Goal: Task Accomplishment & Management: Manage account settings

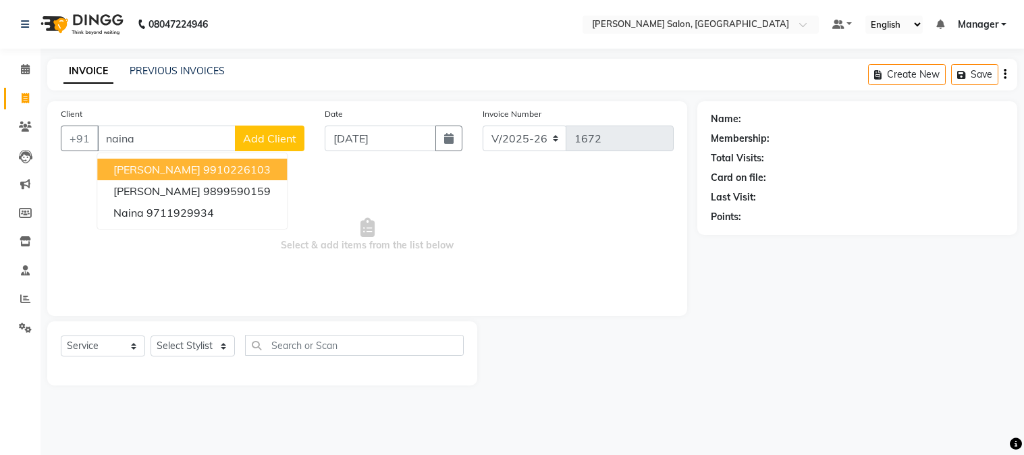
select select "7672"
select select "service"
click at [149, 176] on span "[PERSON_NAME]" at bounding box center [156, 170] width 87 height 14
type input "9910226103"
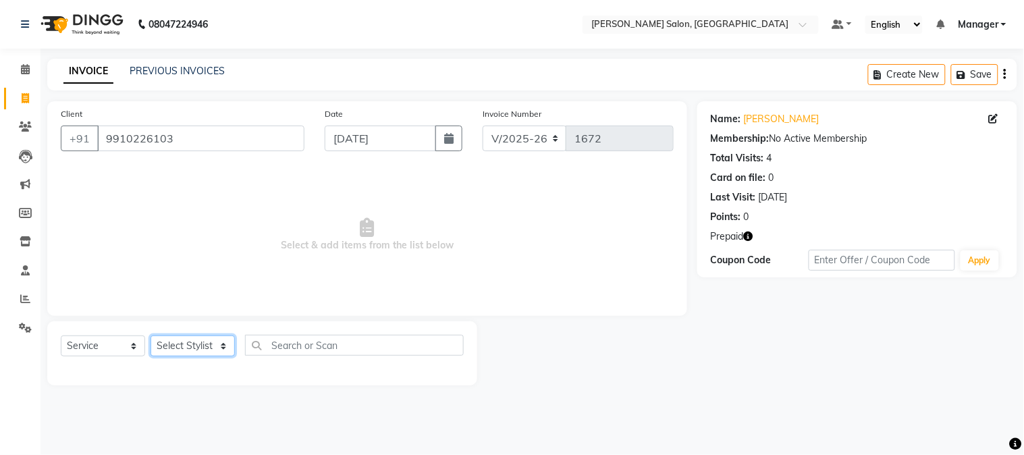
click at [223, 342] on select "Select Stylist Aarti [PERSON_NAME] COUNTER SALE [PERSON_NAME] KAVITA Manager NI…" at bounding box center [193, 345] width 84 height 21
select select "89507"
click at [151, 336] on select "Select Stylist Aarti [PERSON_NAME] COUNTER SALE [PERSON_NAME] KAVITA Manager NI…" at bounding box center [193, 345] width 84 height 21
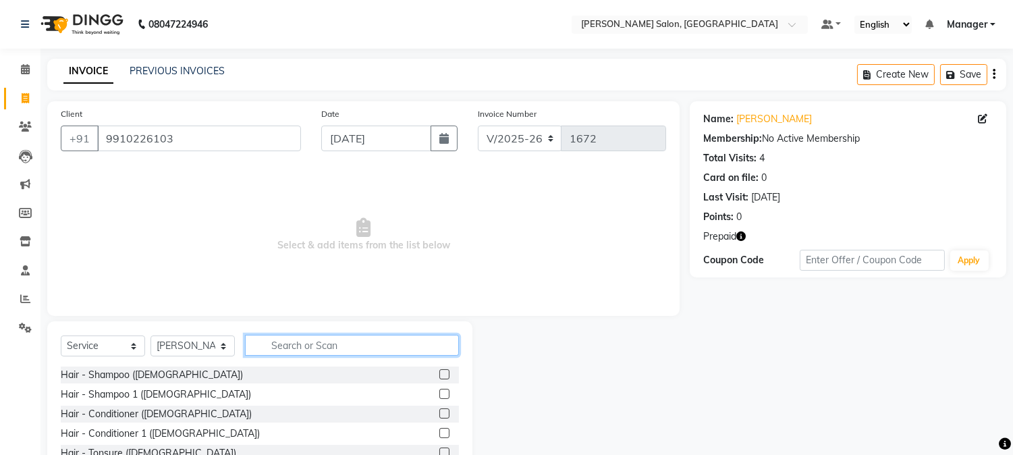
click at [286, 346] on input "text" at bounding box center [352, 345] width 214 height 21
type input "cut"
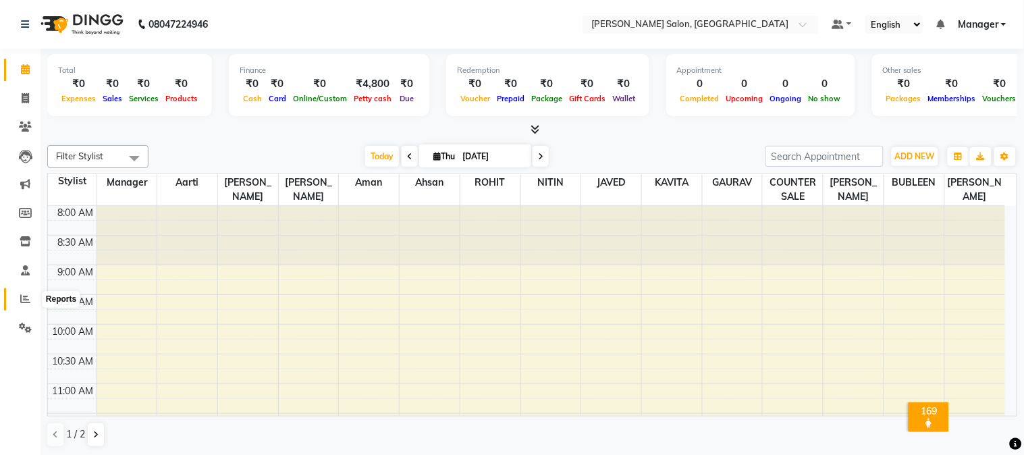
click at [22, 299] on icon at bounding box center [25, 299] width 10 height 10
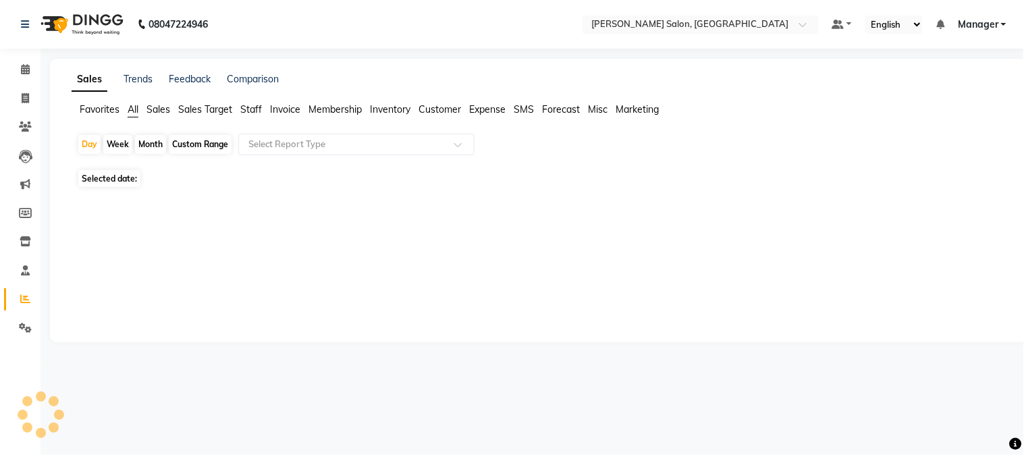
click at [22, 299] on icon at bounding box center [25, 299] width 10 height 10
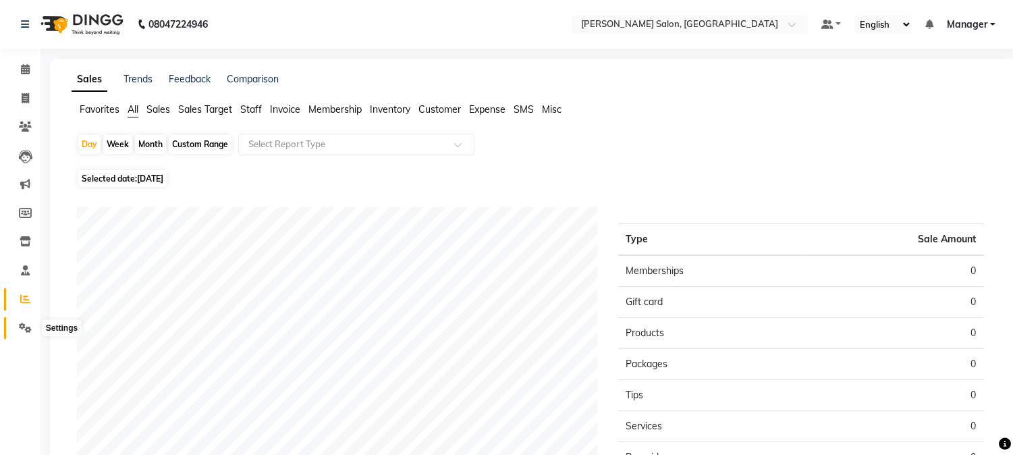
click at [21, 325] on icon at bounding box center [25, 328] width 13 height 10
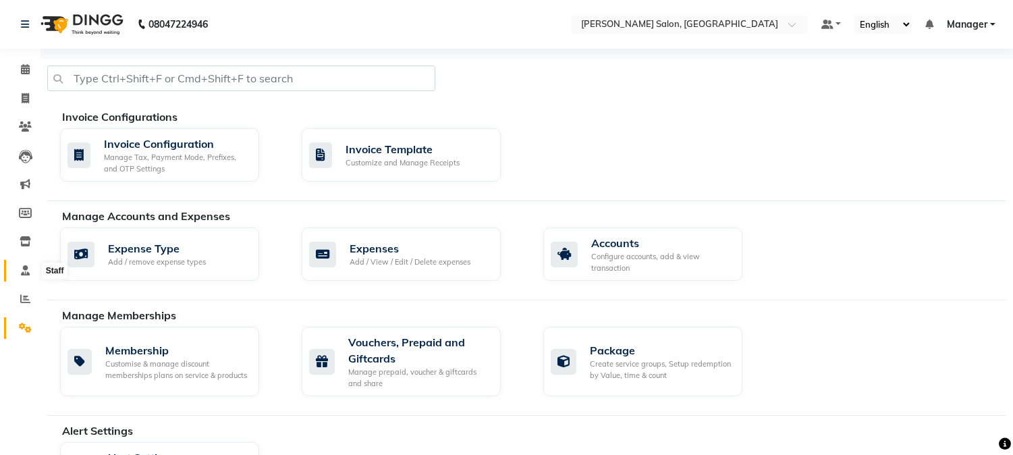
click at [24, 270] on icon at bounding box center [25, 270] width 9 height 10
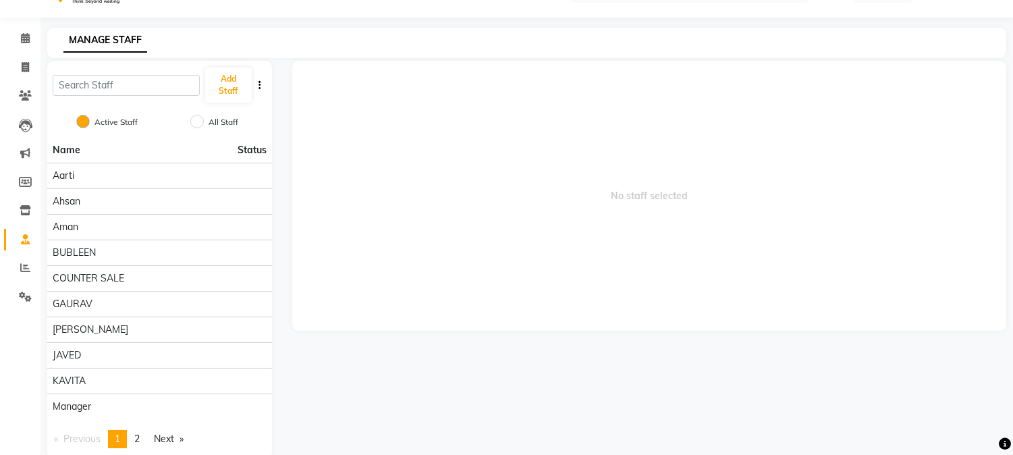
scroll to position [55, 0]
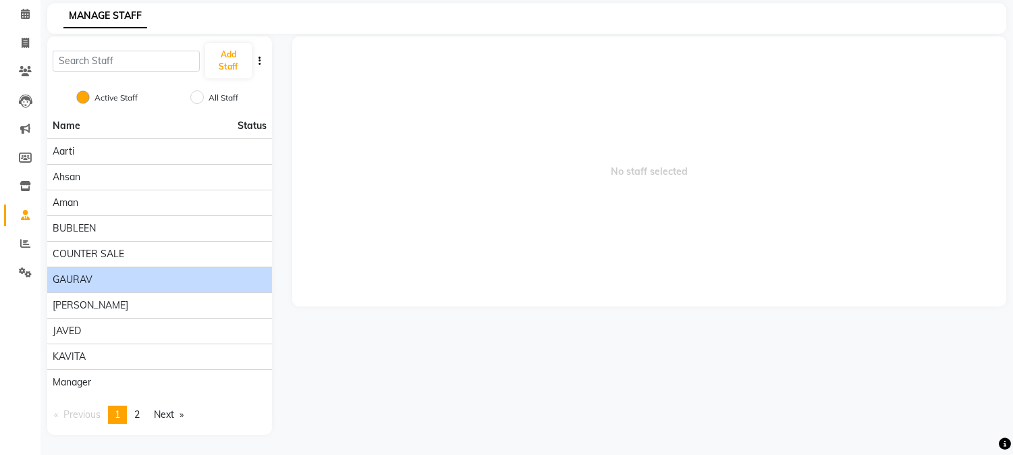
click at [234, 280] on div "GAURAV" at bounding box center [160, 280] width 214 height 14
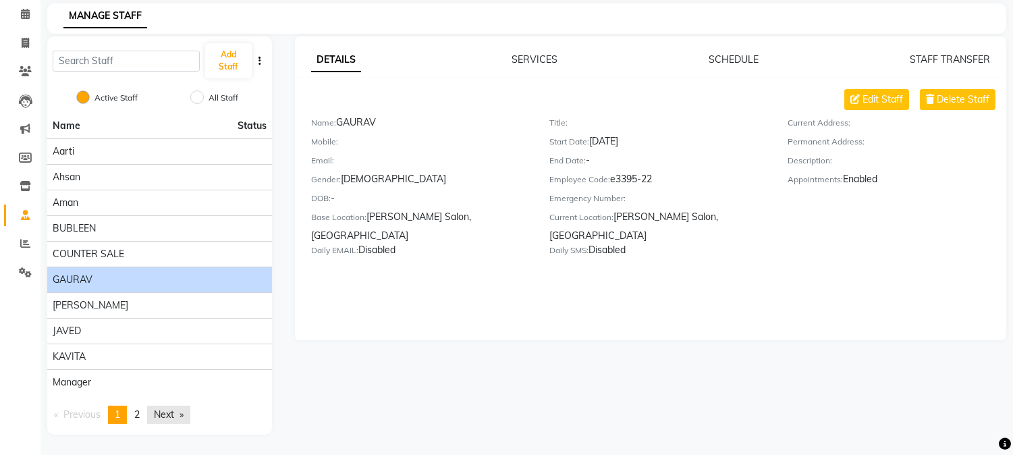
click at [178, 422] on link "Next page" at bounding box center [168, 415] width 43 height 18
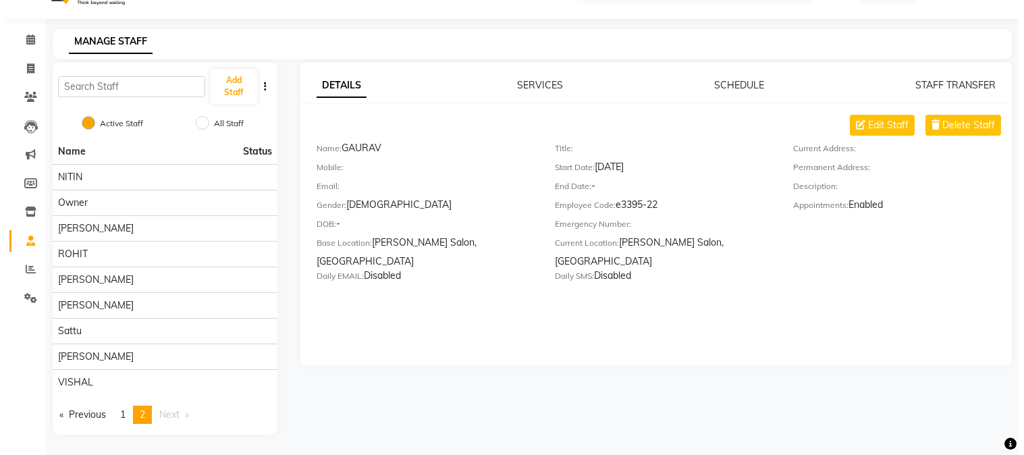
scroll to position [30, 0]
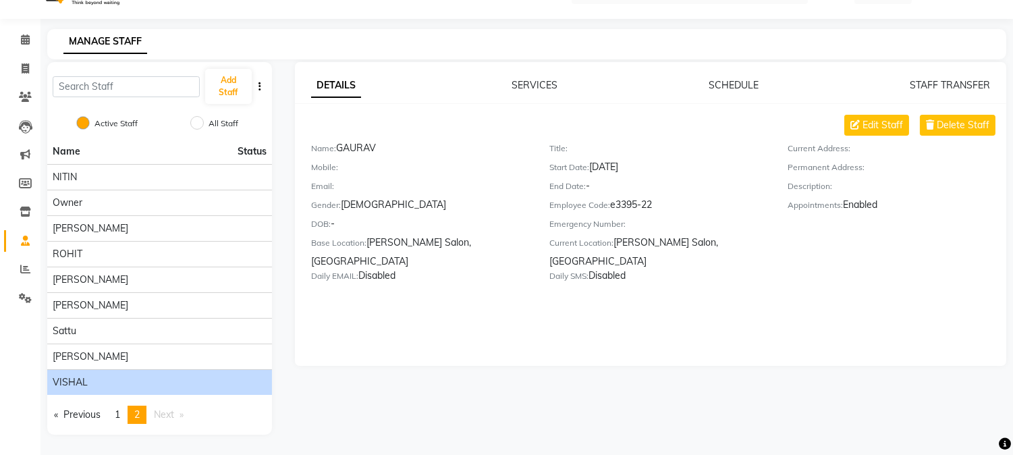
click at [178, 385] on div "VISHAL" at bounding box center [160, 382] width 214 height 14
click at [180, 389] on div "VISHAL" at bounding box center [160, 382] width 214 height 14
click at [178, 388] on div "VISHAL" at bounding box center [160, 382] width 214 height 14
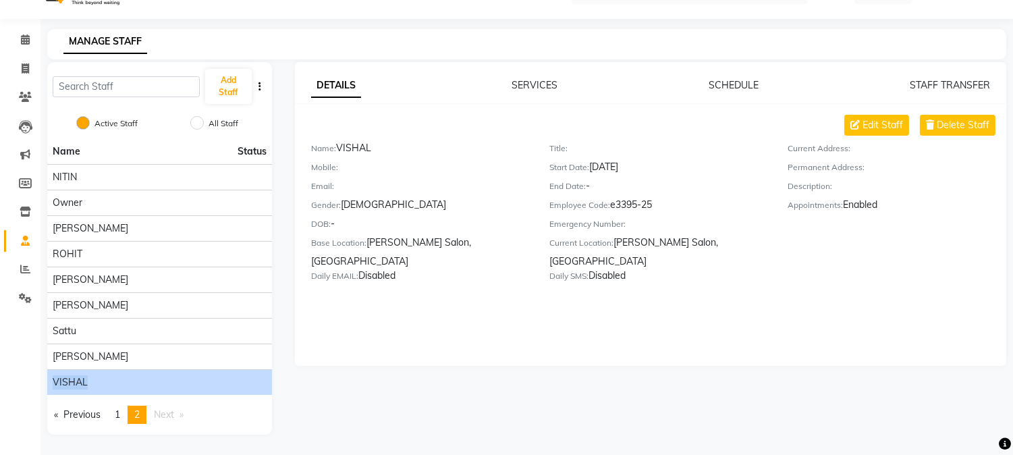
click at [178, 388] on div "VISHAL" at bounding box center [160, 382] width 214 height 14
click at [977, 118] on span "Delete Staff" at bounding box center [963, 125] width 53 height 14
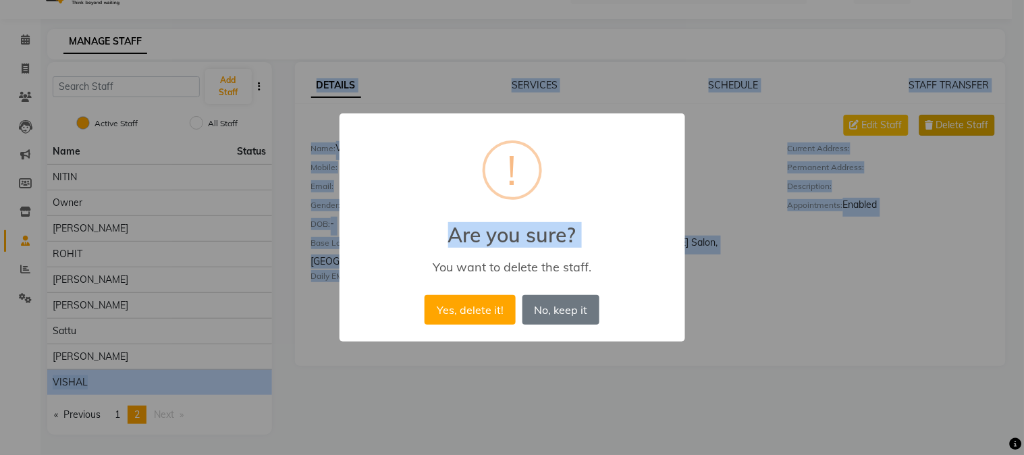
click at [977, 118] on div "× ! Are you sure? You want to delete the staff. Yes, delete it! No No, keep it" at bounding box center [512, 227] width 1024 height 455
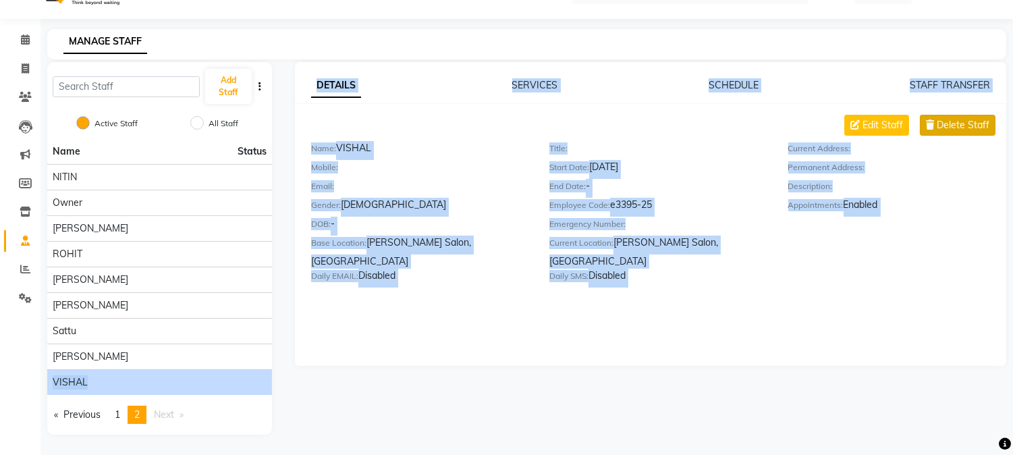
click at [977, 119] on span "Delete Staff" at bounding box center [963, 125] width 53 height 14
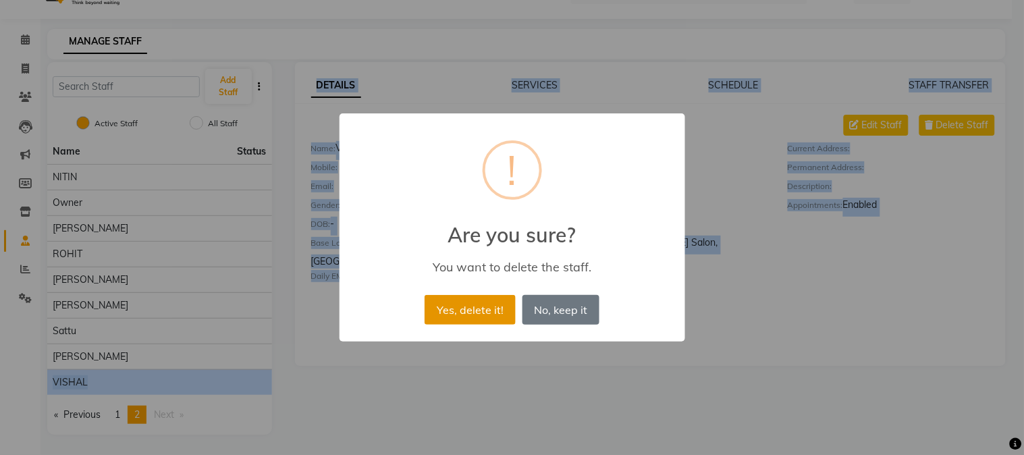
click at [483, 315] on button "Yes, delete it!" at bounding box center [470, 310] width 90 height 30
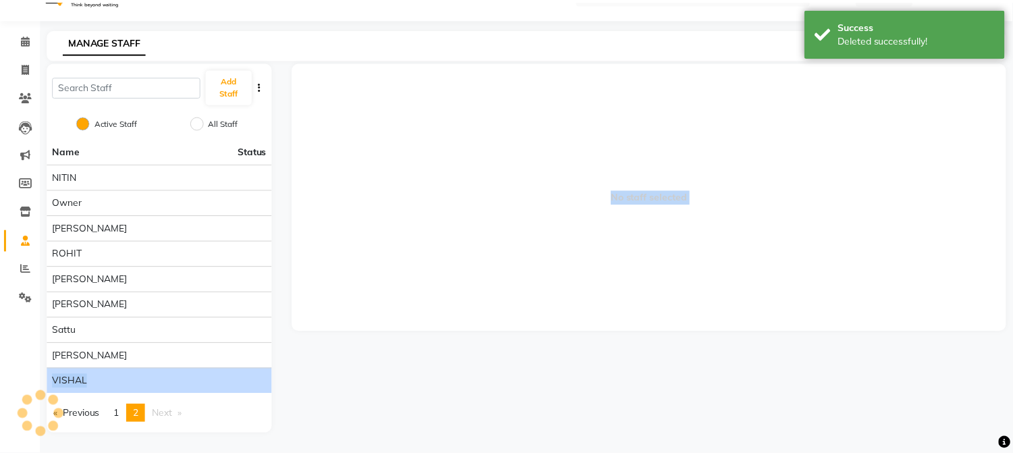
scroll to position [3, 0]
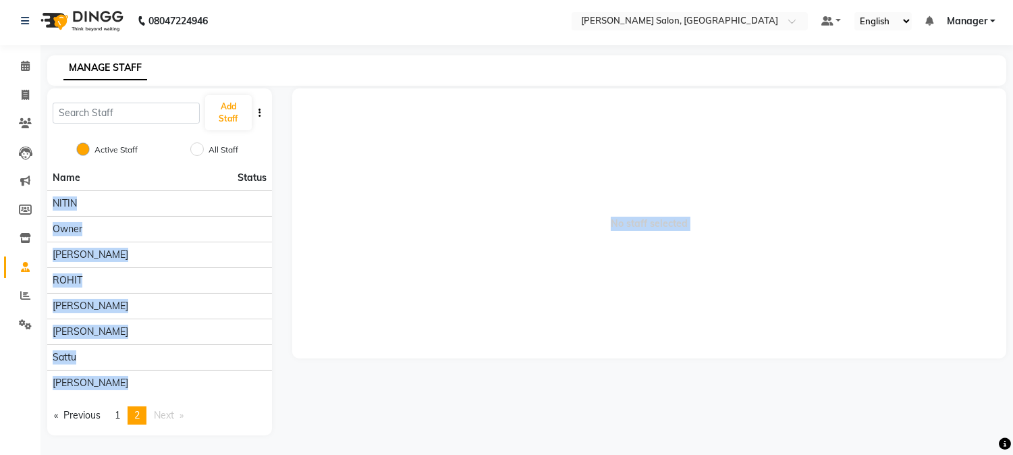
click at [483, 315] on span "No staff selected" at bounding box center [649, 223] width 714 height 270
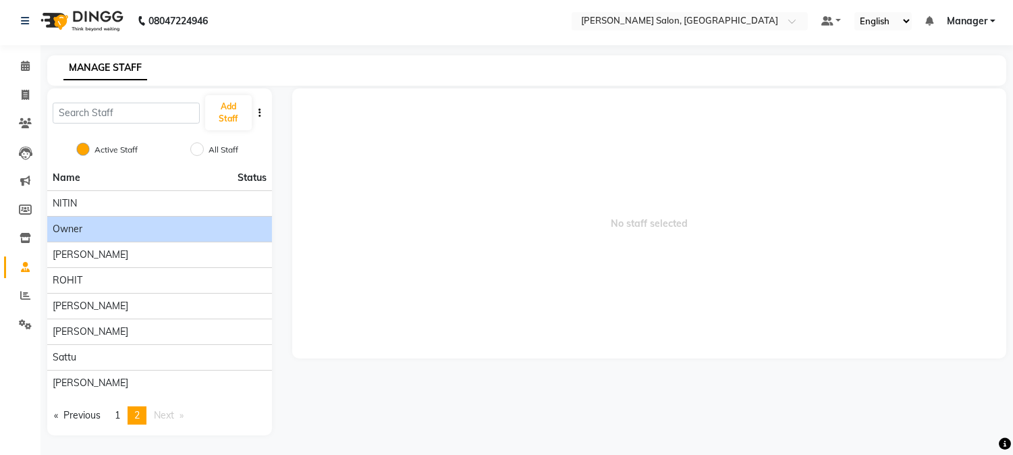
click at [182, 224] on div "Owner" at bounding box center [160, 229] width 214 height 14
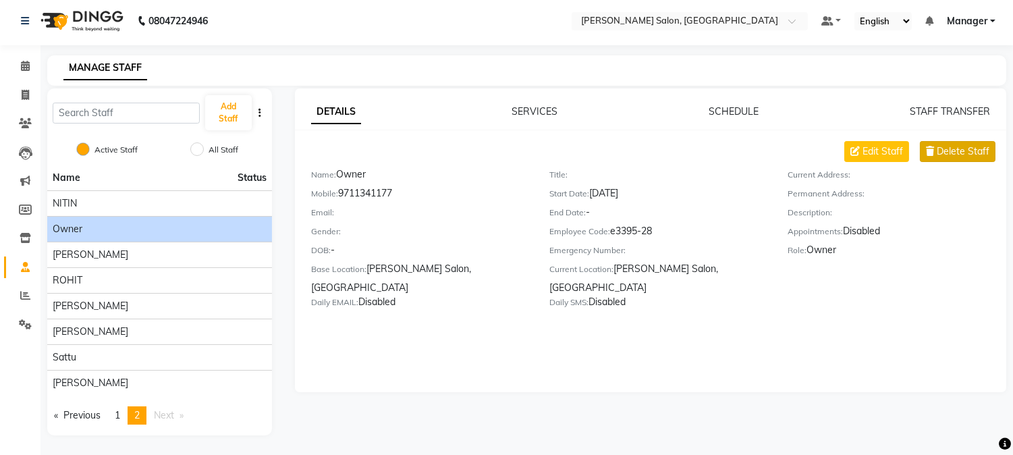
click at [975, 149] on span "Delete Staff" at bounding box center [963, 151] width 53 height 14
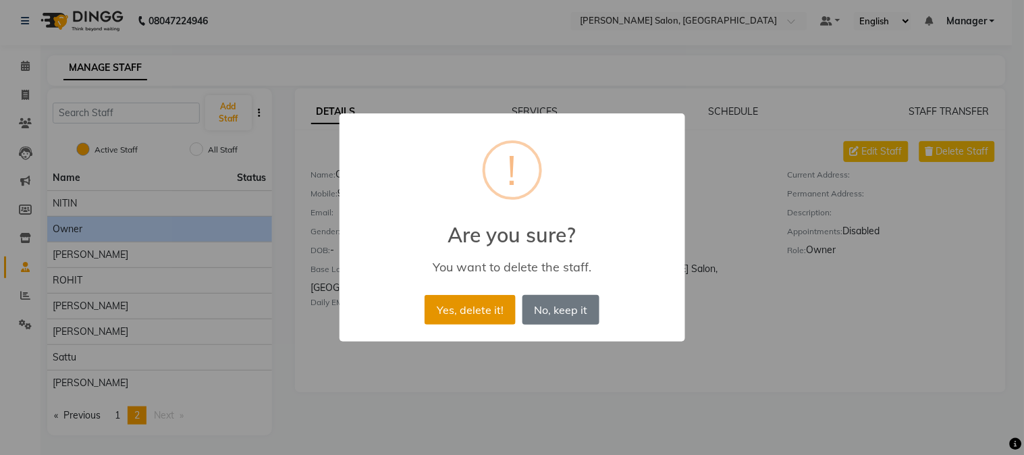
click at [498, 312] on button "Yes, delete it!" at bounding box center [470, 310] width 90 height 30
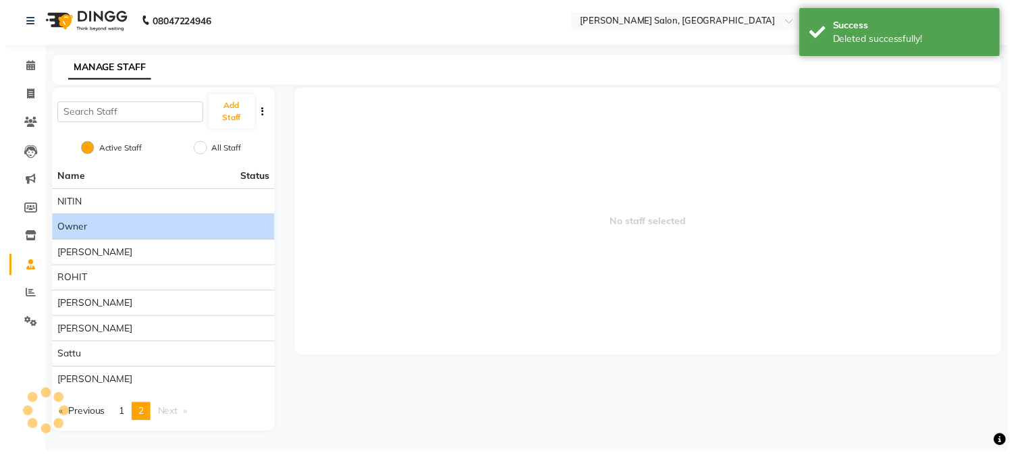
scroll to position [0, 0]
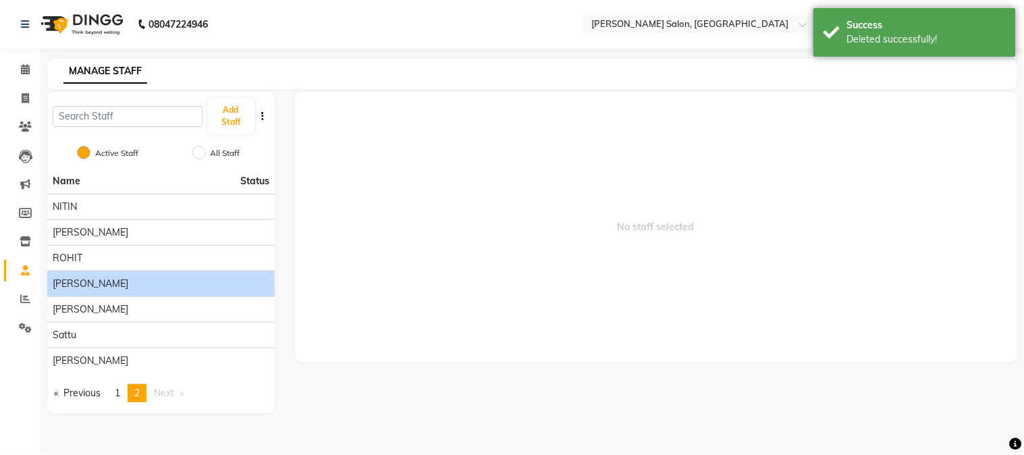
click at [246, 287] on div "[PERSON_NAME]" at bounding box center [161, 284] width 217 height 14
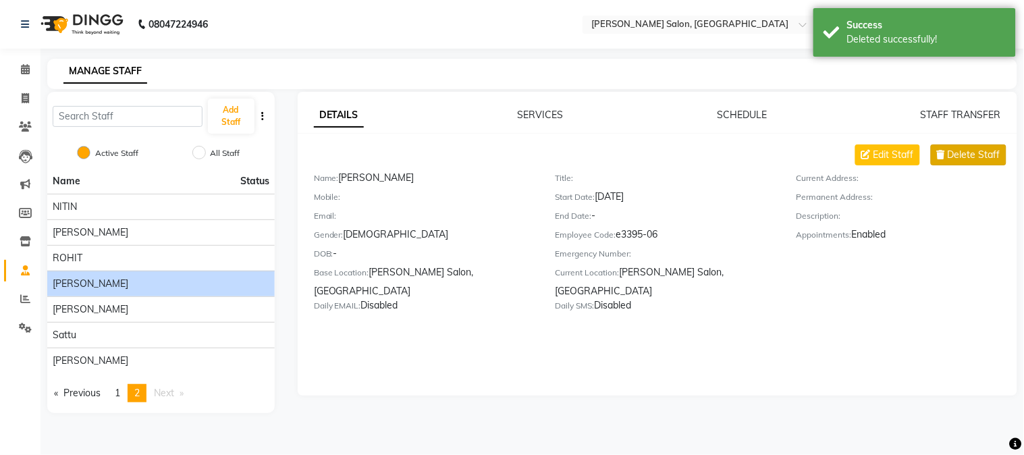
click at [945, 153] on icon at bounding box center [941, 154] width 8 height 9
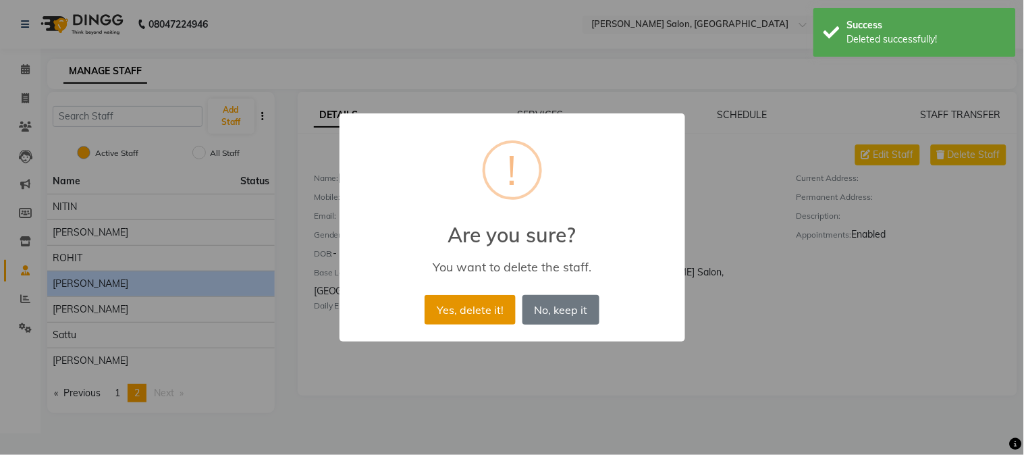
click at [477, 316] on button "Yes, delete it!" at bounding box center [470, 310] width 90 height 30
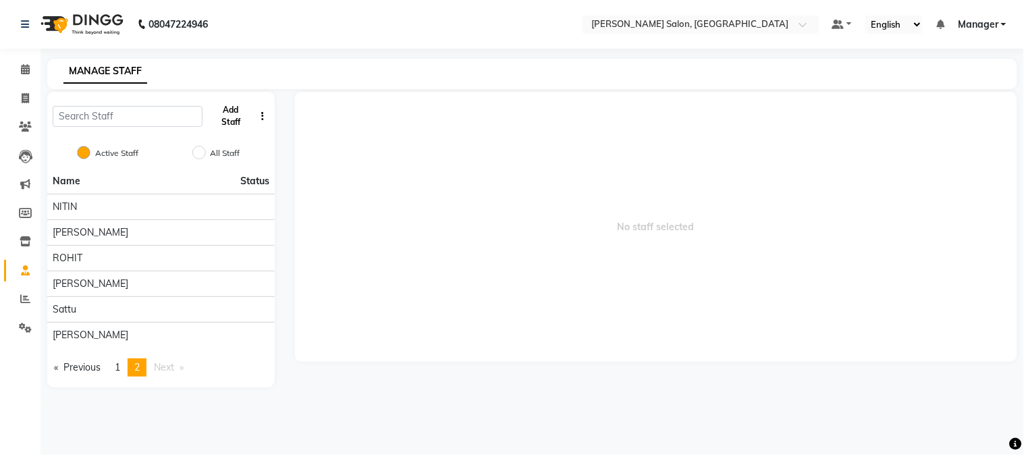
click at [237, 117] on button "Add Staff" at bounding box center [231, 116] width 47 height 35
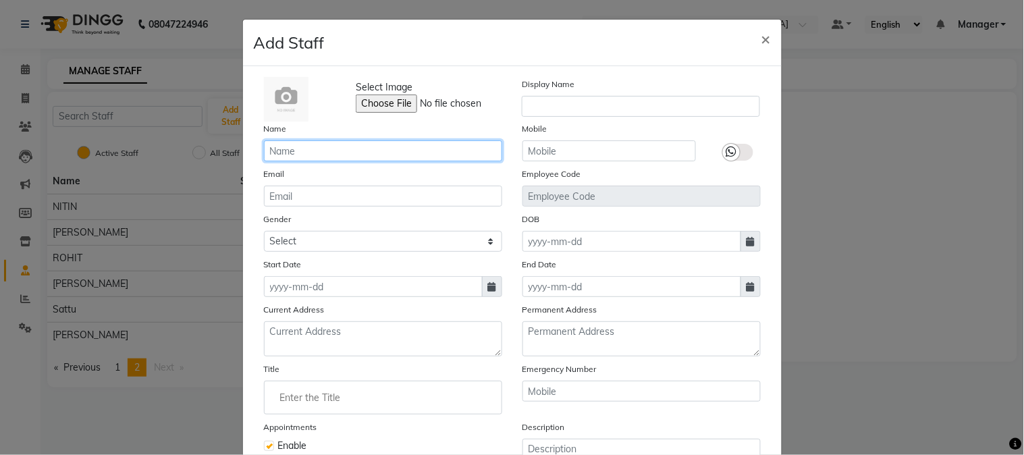
click at [317, 153] on input "text" at bounding box center [383, 150] width 238 height 21
type input "[PERSON_NAME]"
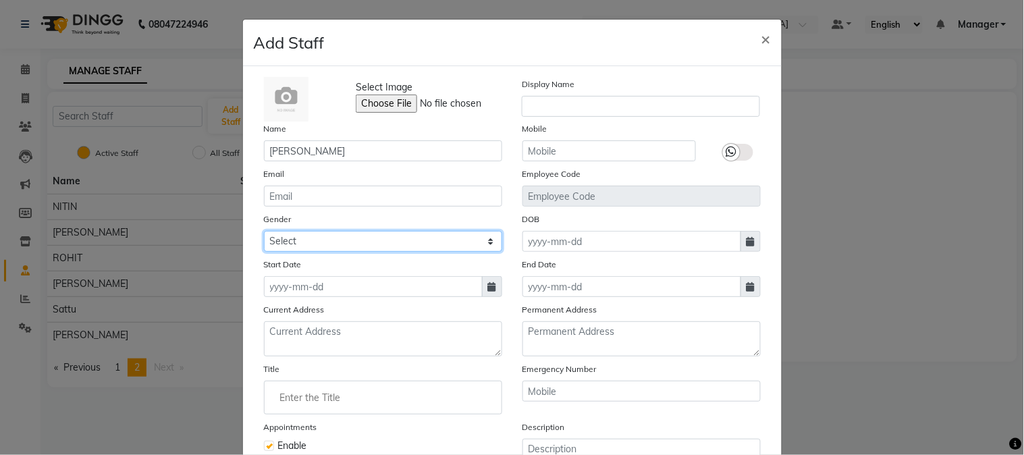
click at [489, 248] on select "Select [DEMOGRAPHIC_DATA] [DEMOGRAPHIC_DATA] Other Prefer Not To Say" at bounding box center [383, 241] width 238 height 21
select select "[DEMOGRAPHIC_DATA]"
click at [264, 231] on select "Select [DEMOGRAPHIC_DATA] [DEMOGRAPHIC_DATA] Other Prefer Not To Say" at bounding box center [383, 241] width 238 height 21
click at [491, 287] on span at bounding box center [492, 286] width 20 height 21
select select "9"
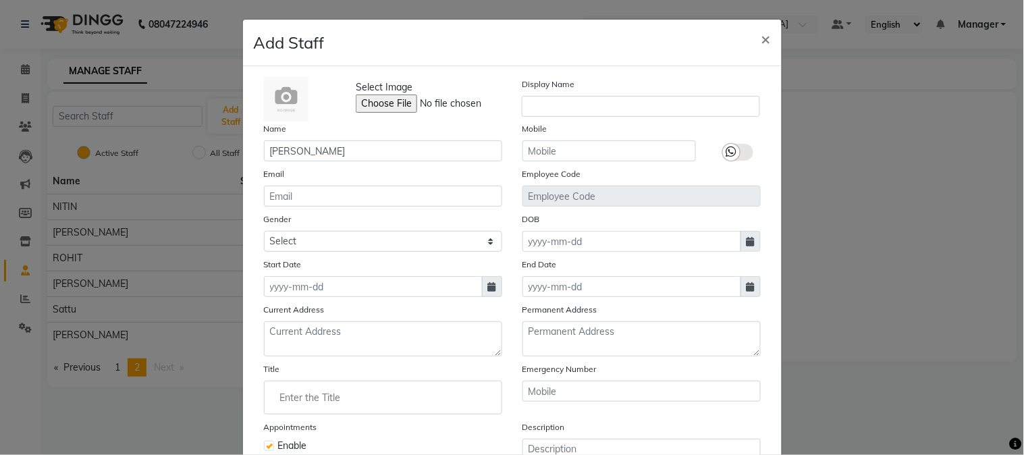
select select "2025"
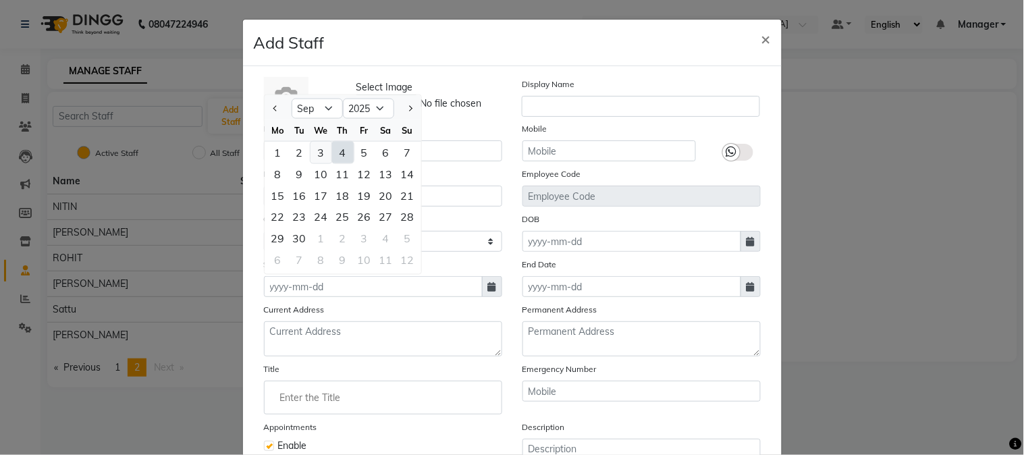
click at [312, 151] on div "3" at bounding box center [322, 153] width 22 height 22
type input "[DATE]"
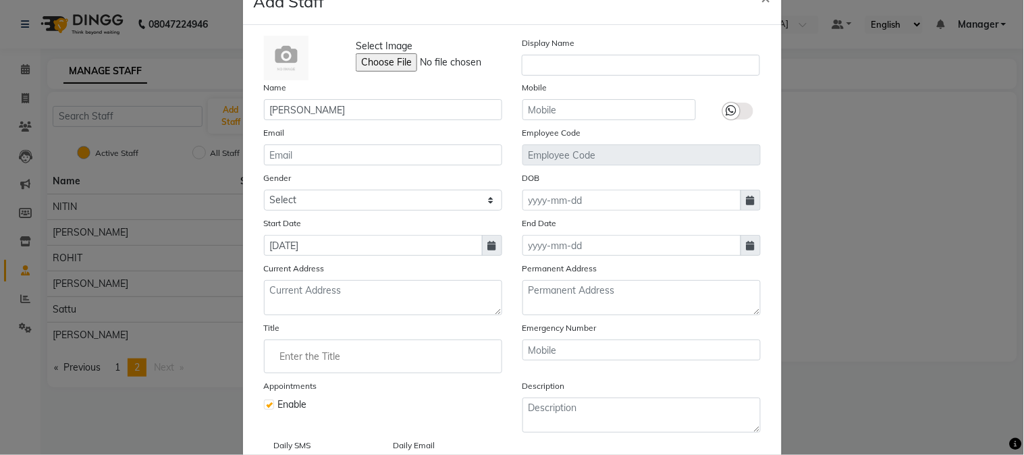
scroll to position [142, 0]
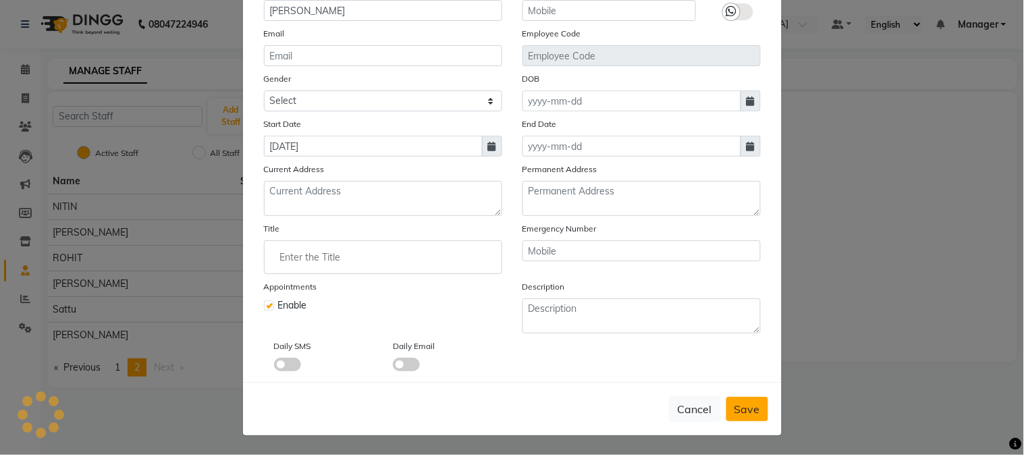
click at [747, 410] on span "Save" at bounding box center [747, 409] width 26 height 14
select select
checkbox input "false"
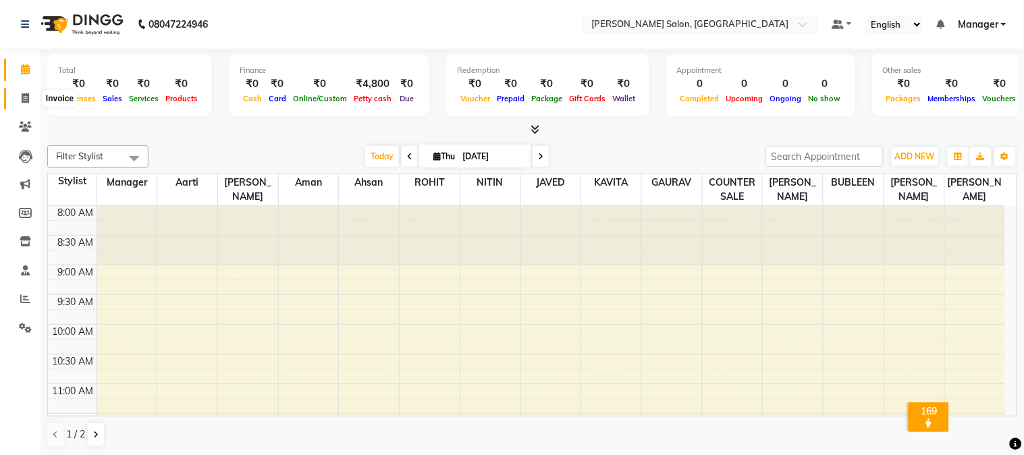
click at [31, 99] on span at bounding box center [26, 99] width 24 height 16
select select "7672"
select select "service"
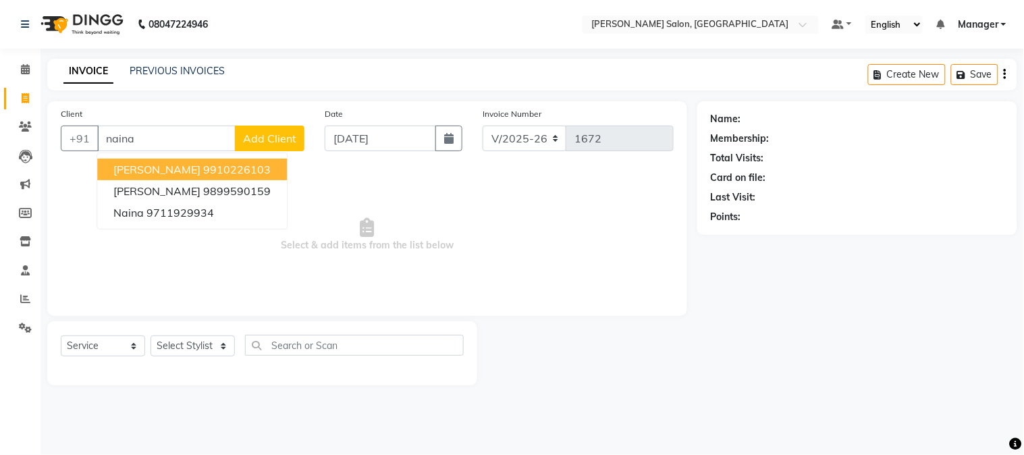
click at [152, 170] on span "[PERSON_NAME]" at bounding box center [156, 170] width 87 height 14
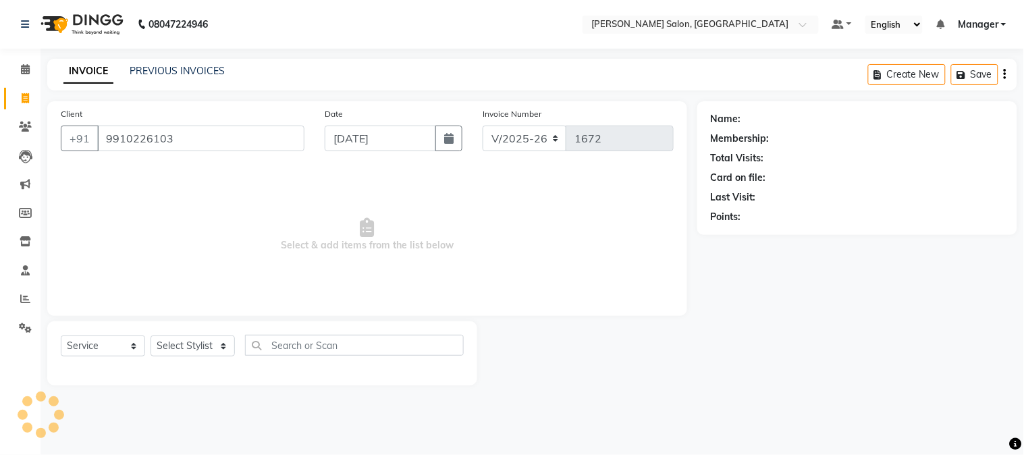
type input "9910226103"
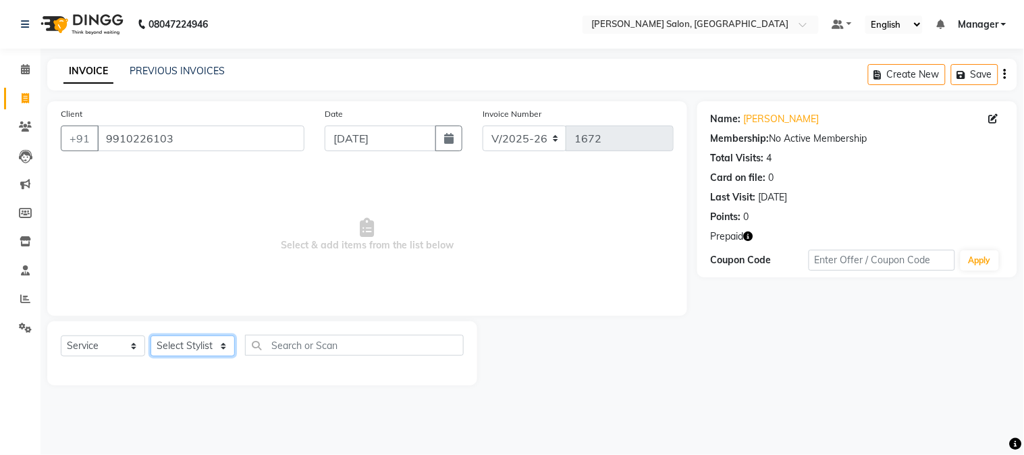
click at [223, 348] on select "Select Stylist [PERSON_NAME] [PERSON_NAME] BUBLEEN COUNTER SALE [PERSON_NAME] K…" at bounding box center [193, 345] width 84 height 21
select select "89507"
click at [151, 336] on select "Select Stylist [PERSON_NAME] [PERSON_NAME] BUBLEEN COUNTER SALE [PERSON_NAME] K…" at bounding box center [193, 345] width 84 height 21
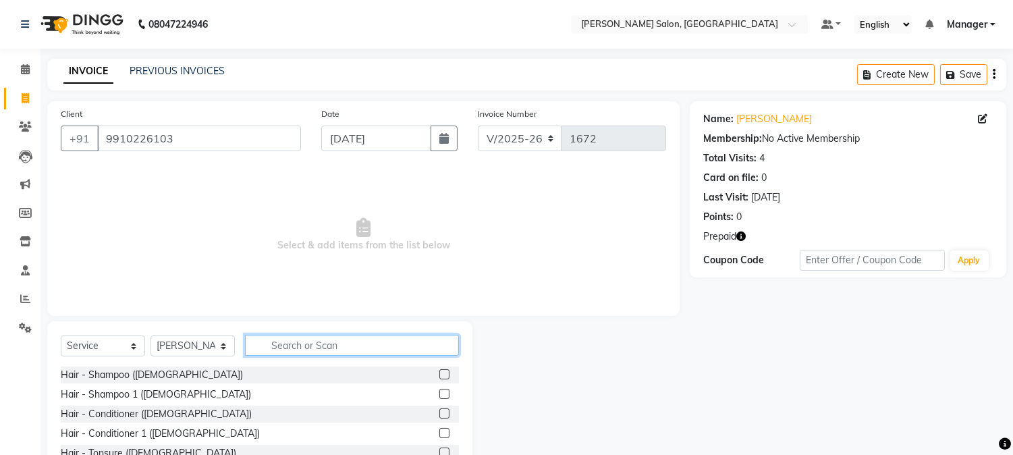
click at [279, 349] on input "text" at bounding box center [352, 345] width 214 height 21
type input "cut"
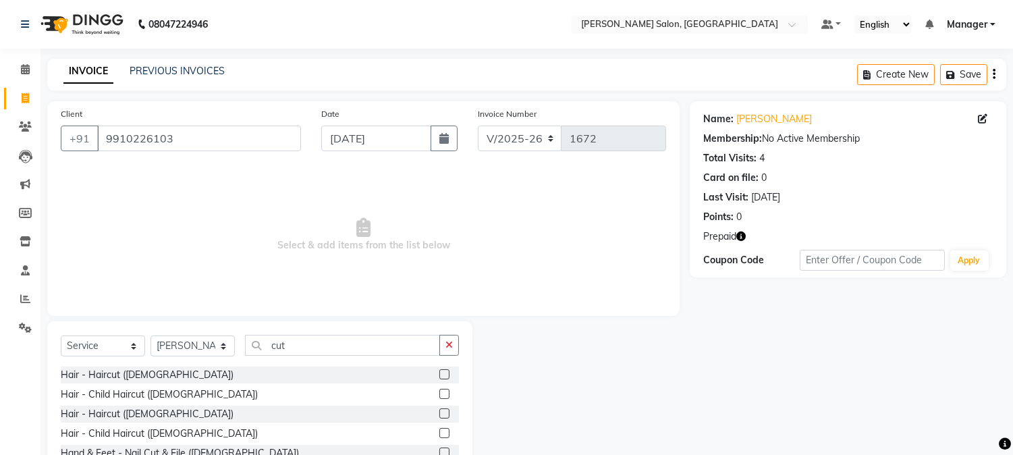
click at [444, 374] on label at bounding box center [444, 374] width 10 height 10
click at [444, 374] on input "checkbox" at bounding box center [443, 375] width 9 height 9
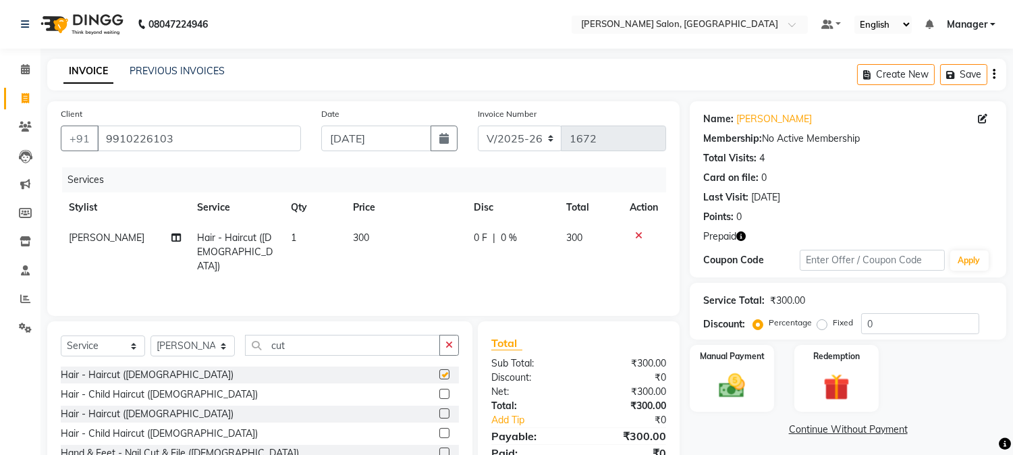
checkbox input "false"
click at [329, 348] on input "cut" at bounding box center [342, 345] width 195 height 21
type input "c"
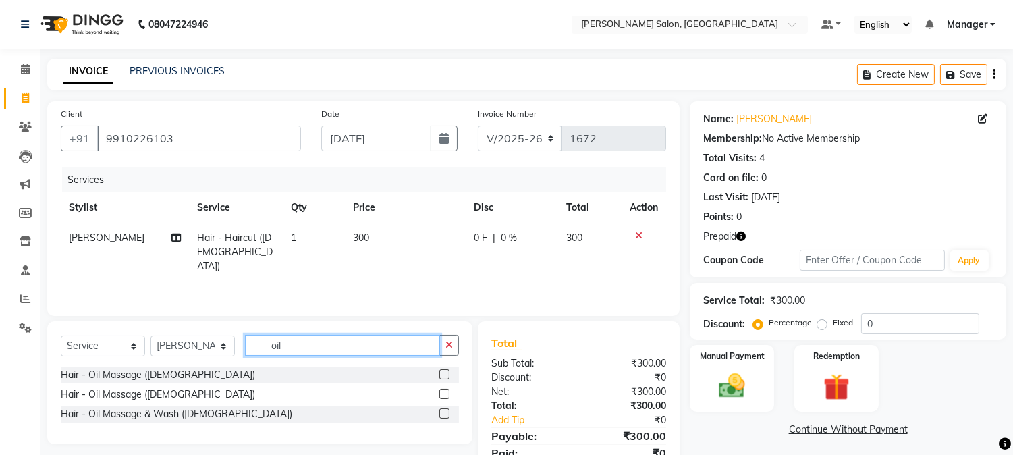
type input "oil"
click at [449, 375] on label at bounding box center [444, 374] width 10 height 10
click at [448, 375] on input "checkbox" at bounding box center [443, 375] width 9 height 9
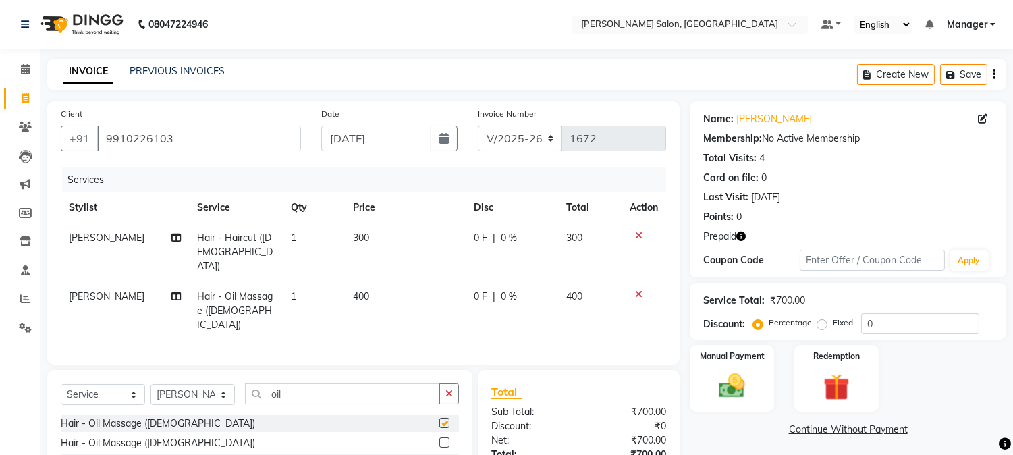
checkbox input "false"
click at [360, 290] on span "400" at bounding box center [361, 296] width 16 height 12
select select "89507"
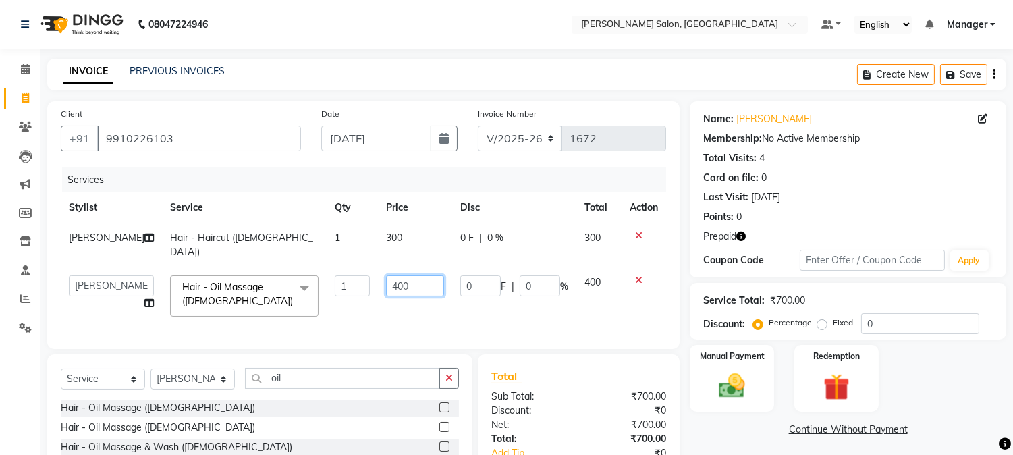
click at [406, 275] on input "400" at bounding box center [415, 285] width 58 height 21
type input "4"
type input "500"
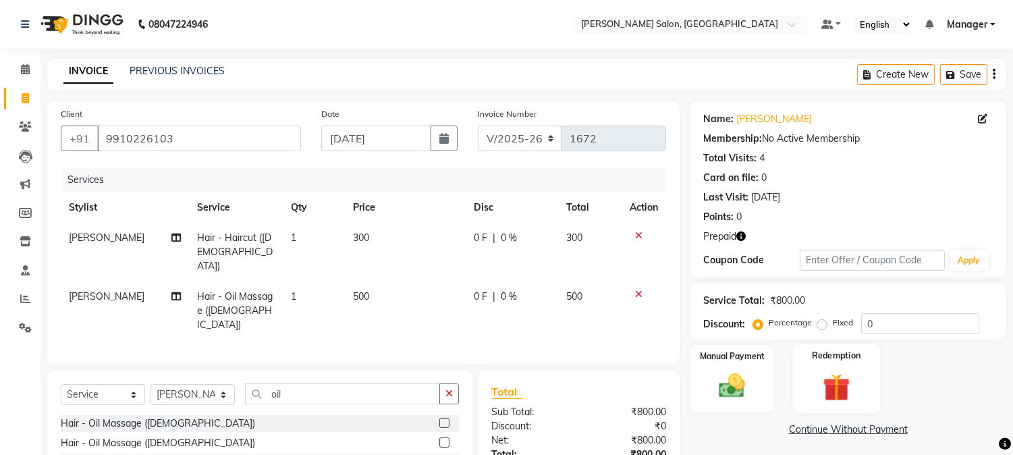
click at [857, 400] on img at bounding box center [836, 388] width 45 height 34
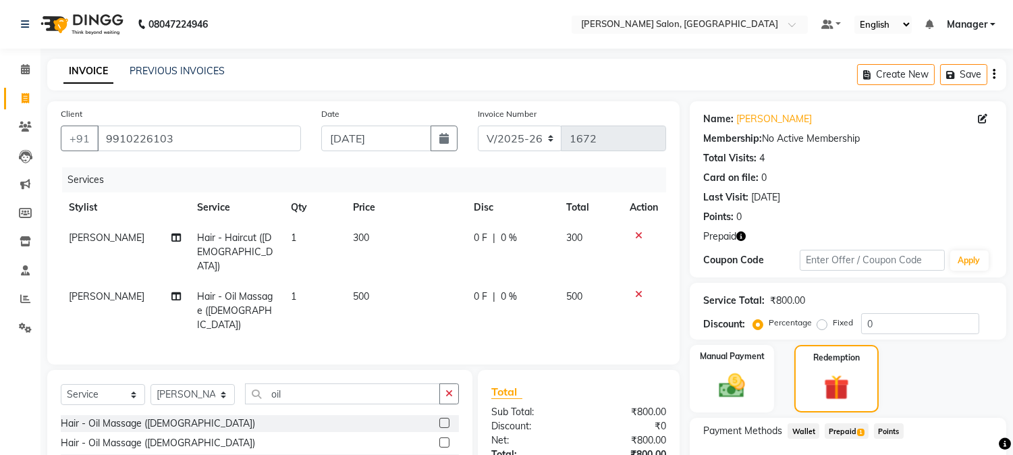
click at [855, 429] on span "Prepaid 1" at bounding box center [847, 431] width 44 height 16
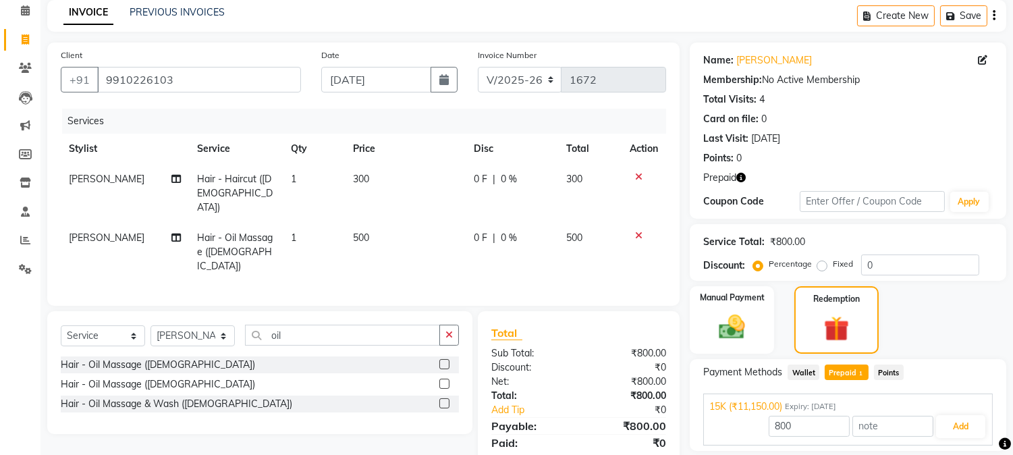
scroll to position [102, 0]
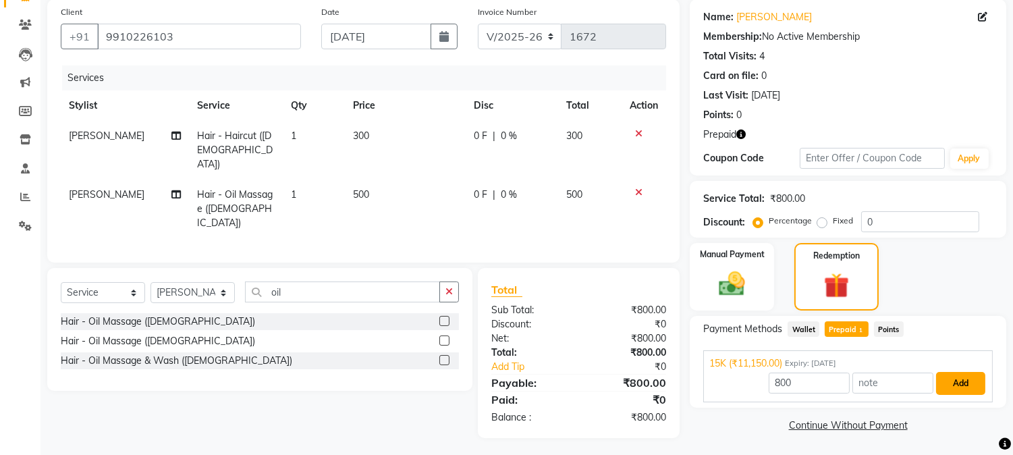
click at [969, 385] on button "Add" at bounding box center [960, 383] width 49 height 23
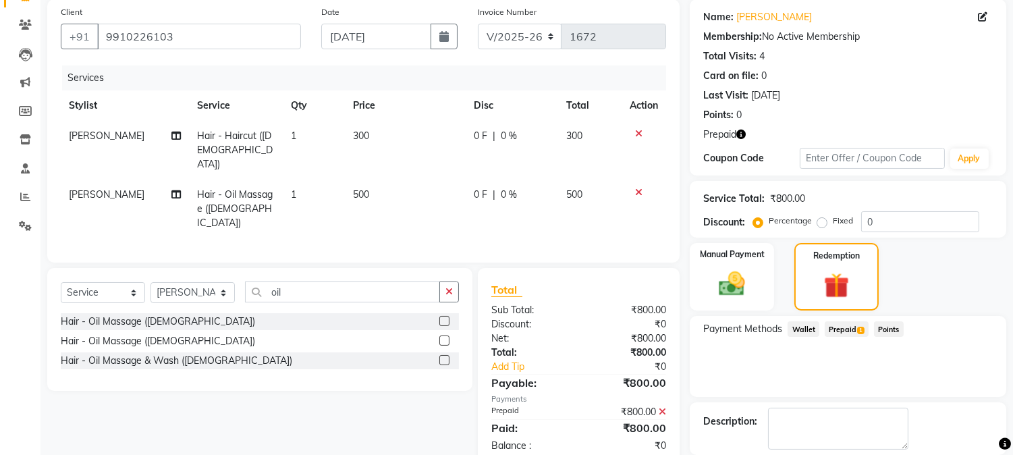
scroll to position [167, 0]
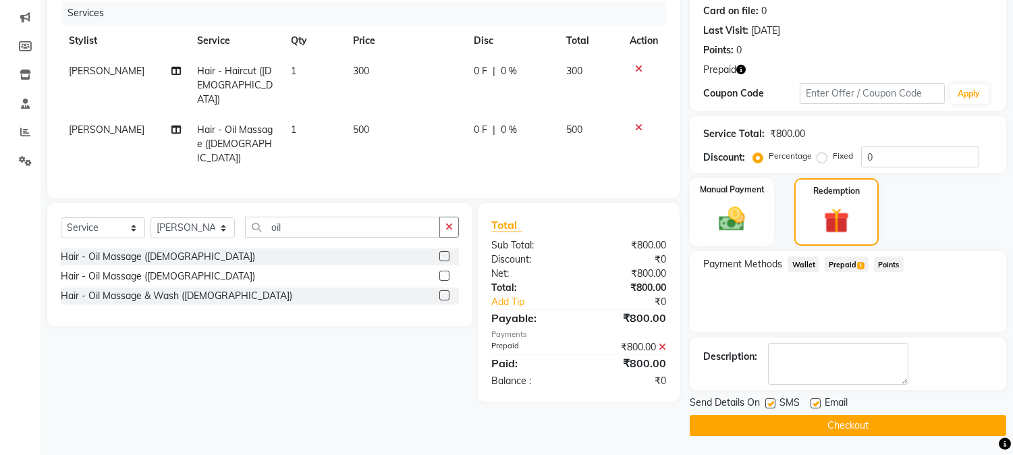
click at [934, 434] on button "Checkout" at bounding box center [848, 425] width 317 height 21
